Goal: Task Accomplishment & Management: Use online tool/utility

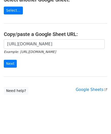
scroll to position [0, 118]
type input "https://docs.google.com/spreadsheets/d/1cDFbhu_YHOVfhqZK8uDWEMjOcmH1ypELoDBwnNt…"
click at [12, 62] on input "Next" at bounding box center [10, 64] width 13 height 8
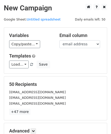
scroll to position [62, 0]
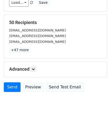
click at [37, 68] on h5 "Advanced" at bounding box center [55, 69] width 92 height 6
click at [35, 68] on icon at bounding box center [33, 69] width 3 height 3
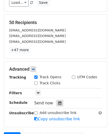
click at [58, 101] on icon at bounding box center [59, 103] width 3 height 4
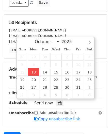
type input "[DATE] 12:00"
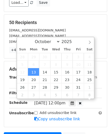
scroll to position [0, 0]
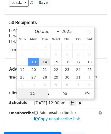
paste input "Hour"
type input "2"
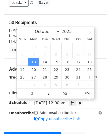
type input "[DATE] 14:00"
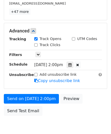
scroll to position [120, 0]
